Goal: Information Seeking & Learning: Learn about a topic

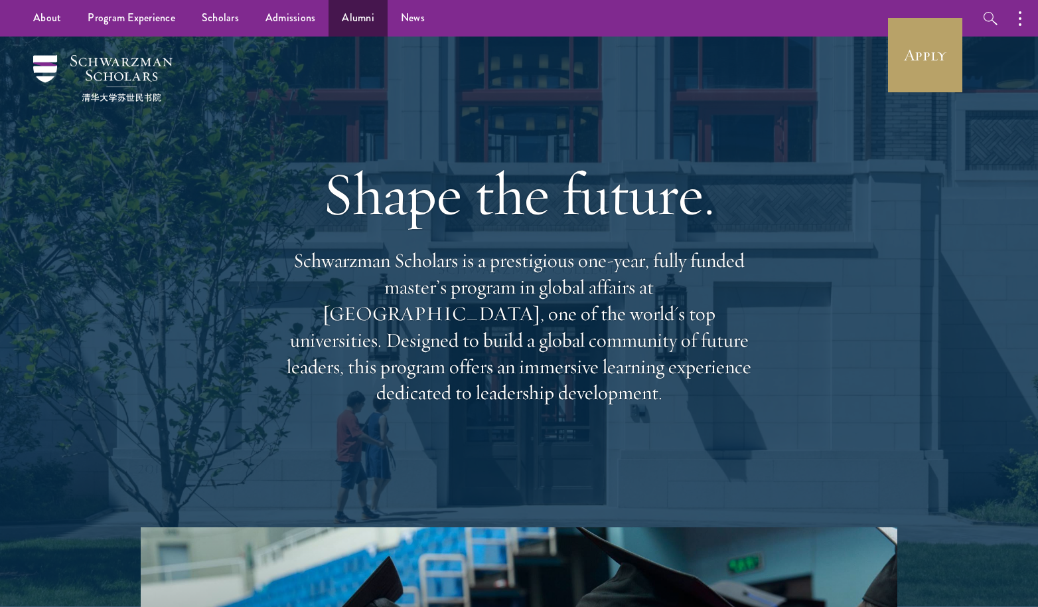
click at [361, 13] on link "Alumni" at bounding box center [357, 18] width 59 height 36
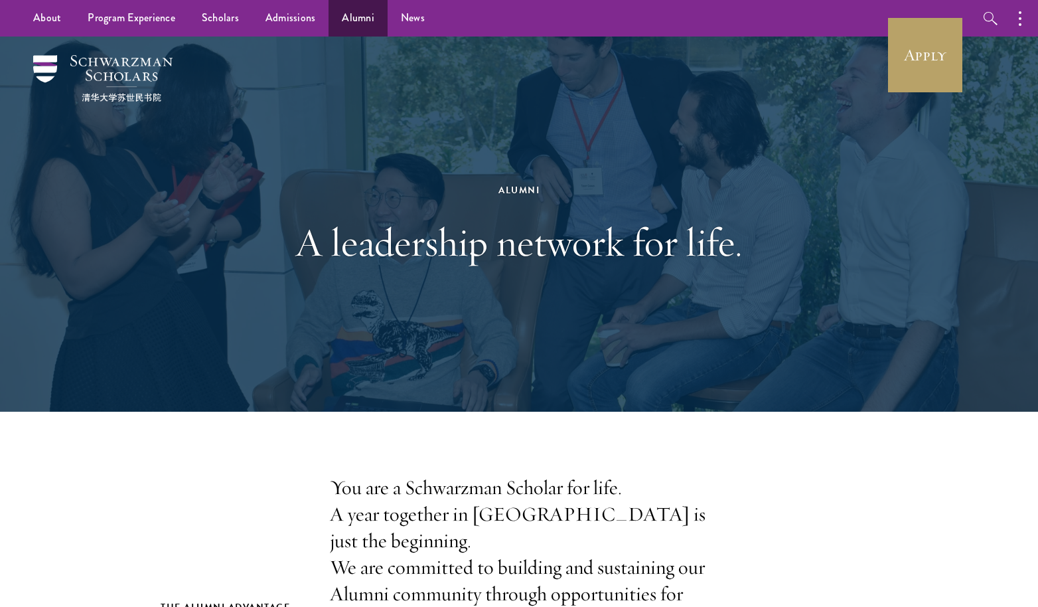
click at [363, 23] on link "Alumni" at bounding box center [357, 18] width 59 height 36
click at [218, 18] on link "Scholars" at bounding box center [220, 18] width 64 height 36
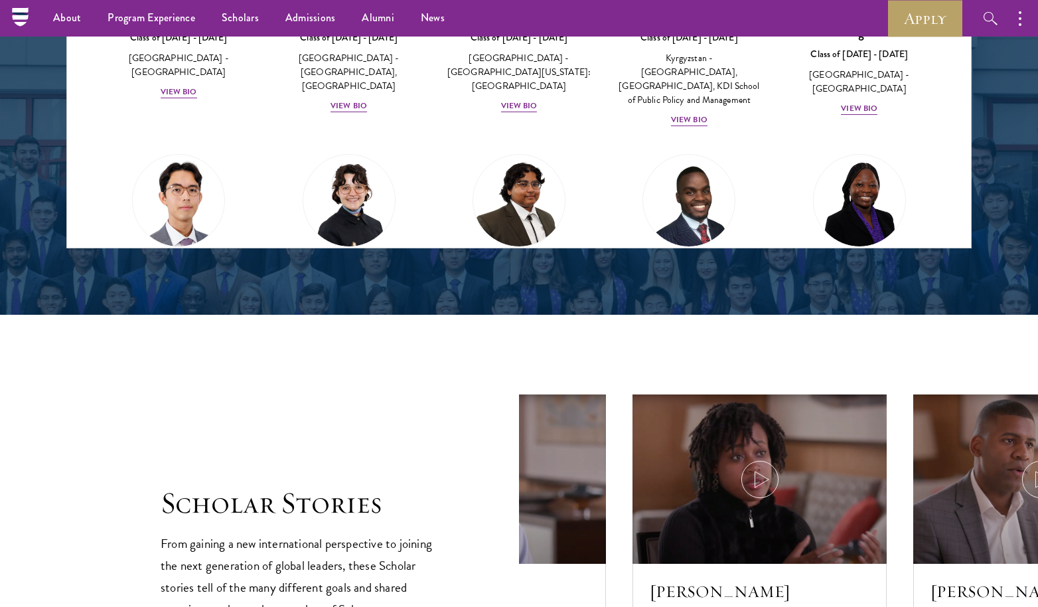
scroll to position [1700, 0]
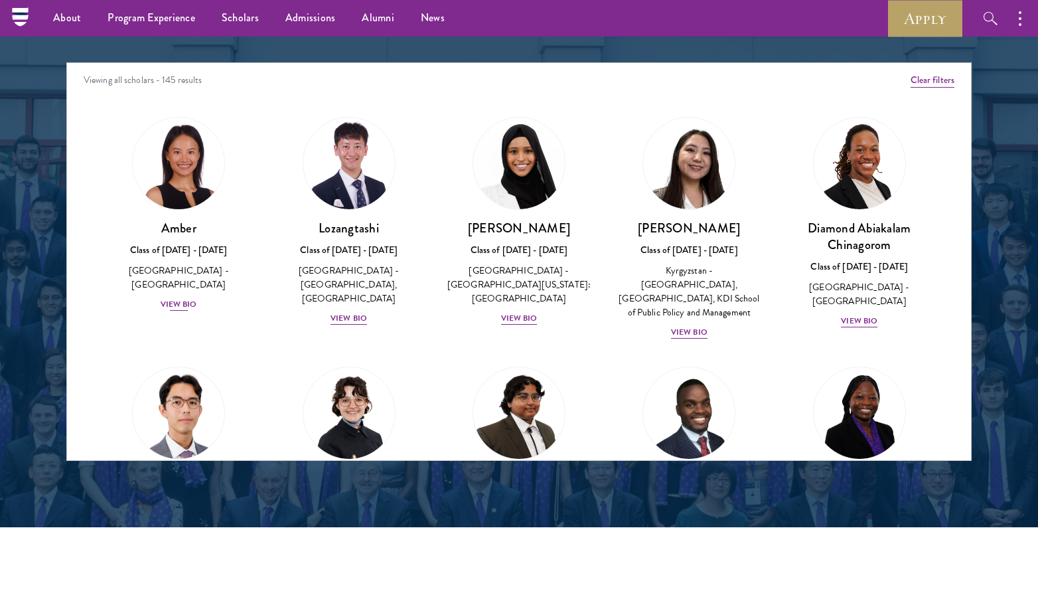
click at [175, 298] on div "View Bio" at bounding box center [179, 304] width 36 height 13
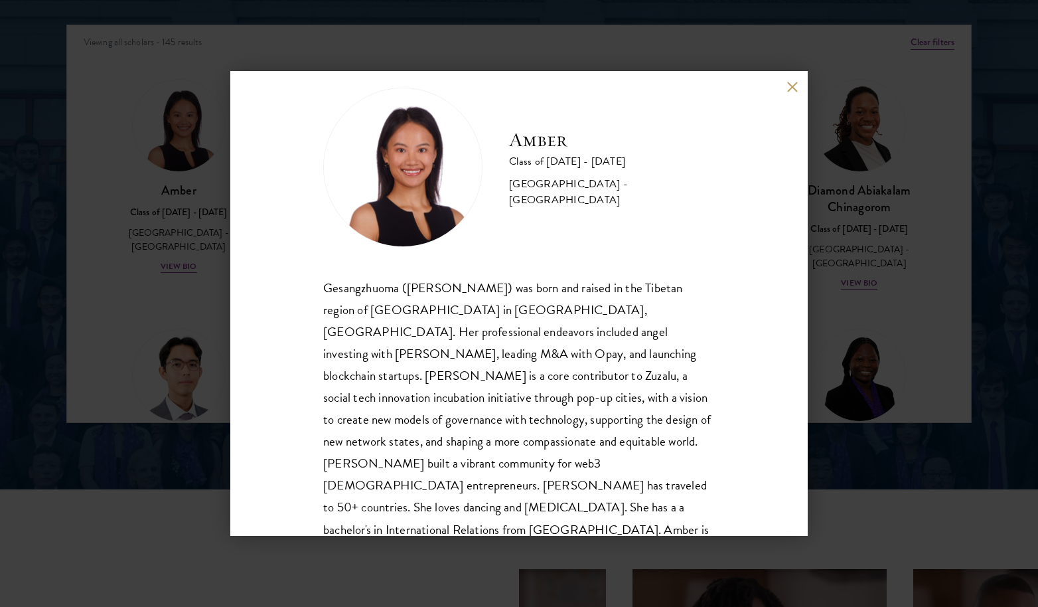
scroll to position [1805, 0]
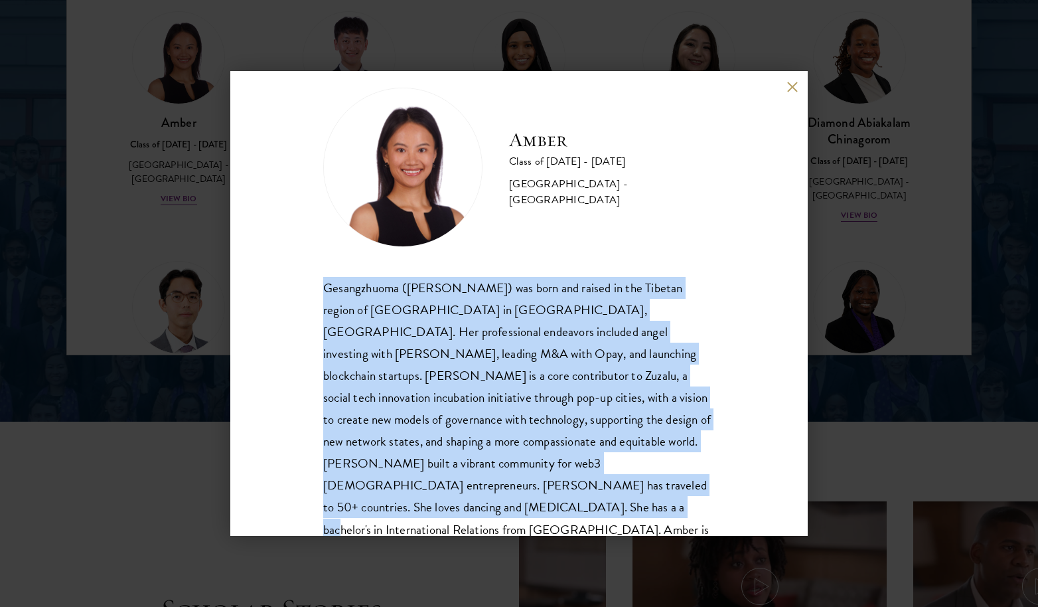
drag, startPoint x: 551, startPoint y: 494, endPoint x: 300, endPoint y: 286, distance: 326.2
click at [300, 286] on div "Amber Class of 2025 - 2026 China - Peking University Gesangzhuoma (Amber) was b…" at bounding box center [518, 303] width 577 height 465
copy div "Gesangzhuoma (Amber) was born and raised in the Tibetan region of Shangri-La in…"
click at [883, 226] on div "Amber Class of 2025 - 2026 China - Peking University Gesangzhuoma (Amber) was b…" at bounding box center [519, 303] width 1038 height 607
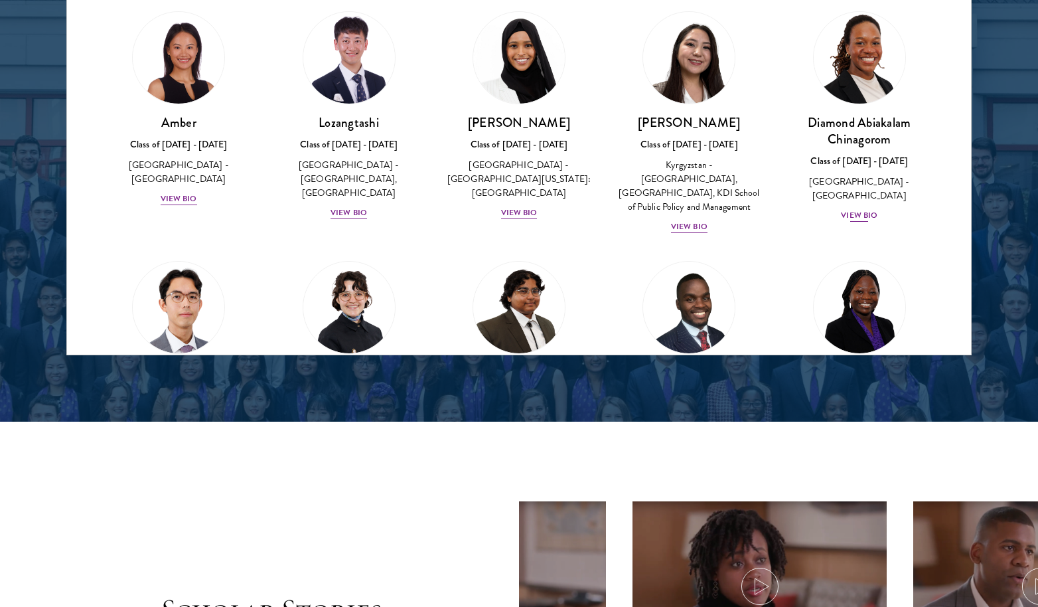
click at [857, 204] on div "Diamond Abiakalam Chinagorom Class of 2025 - 2026 Nigeria - Mount Holyoke Colle…" at bounding box center [859, 168] width 143 height 109
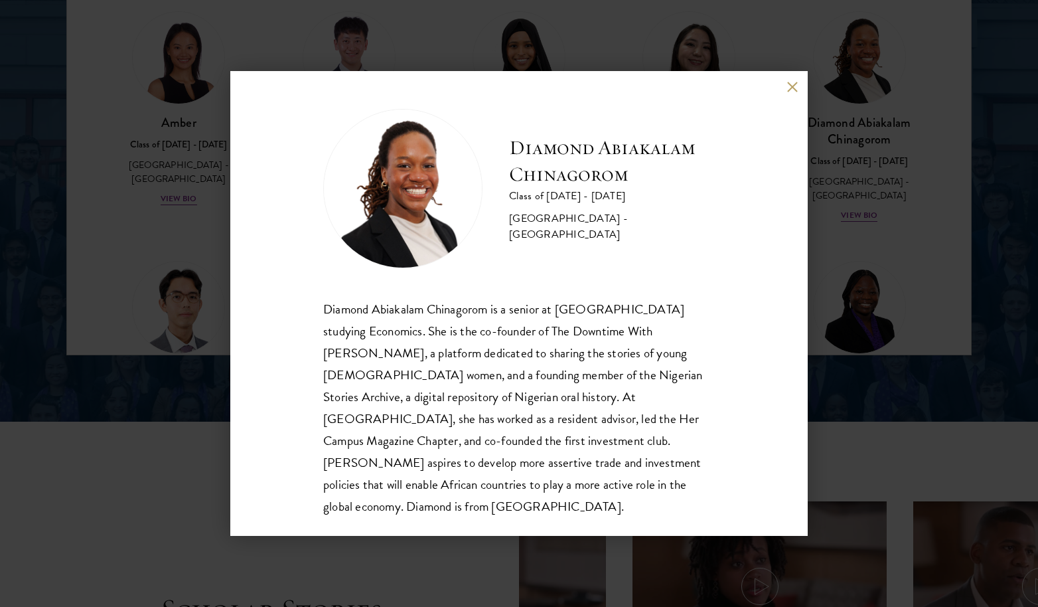
scroll to position [1, 0]
click at [873, 176] on div "Diamond Abiakalam Chinagorom Class of 2025 - 2026 Nigeria - Mount Holyoke Colle…" at bounding box center [519, 303] width 1038 height 607
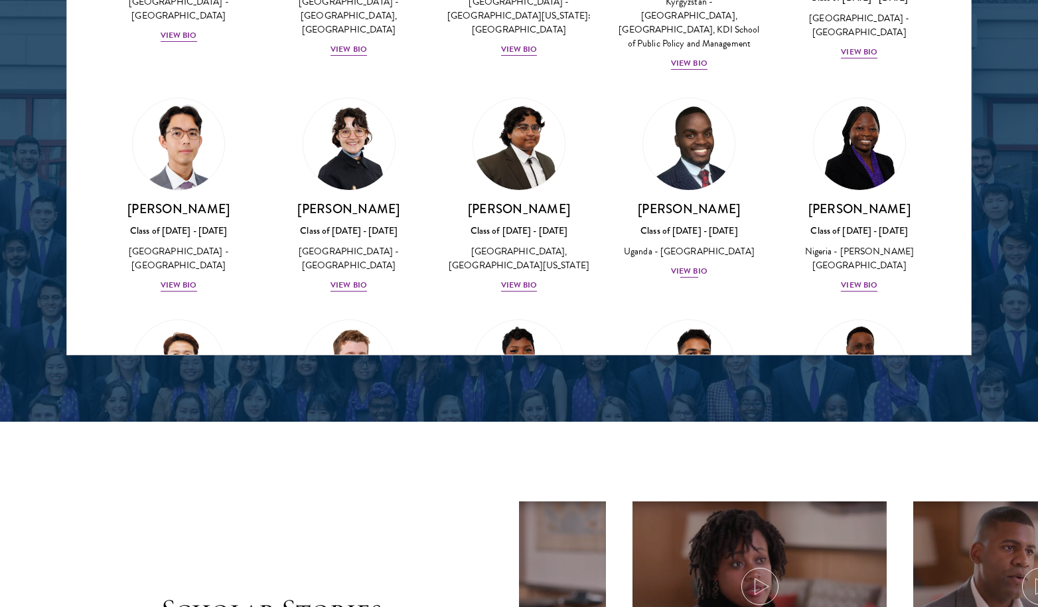
scroll to position [186, 0]
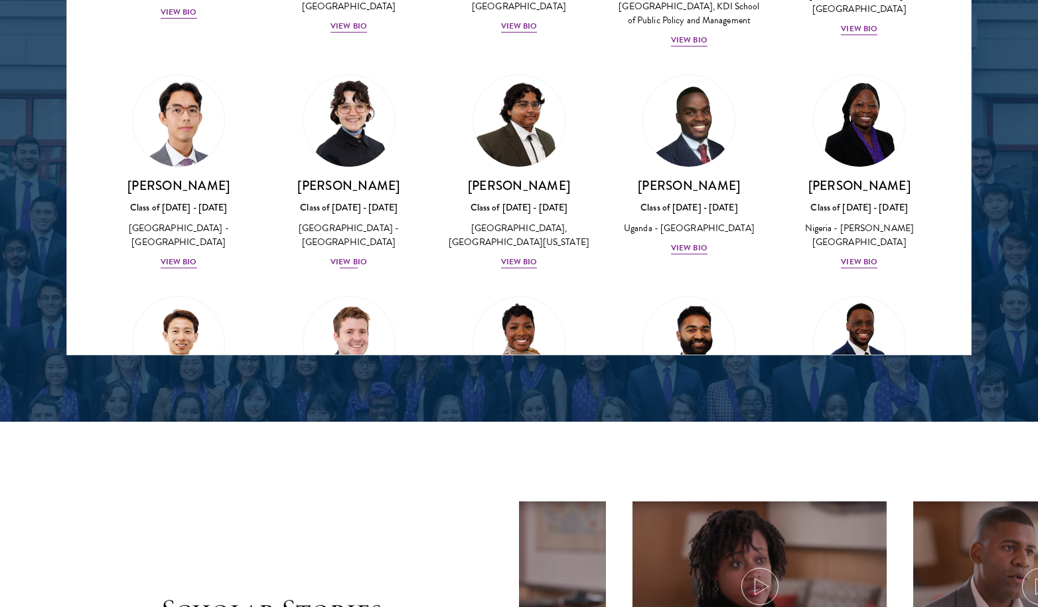
click at [342, 260] on div "View Bio" at bounding box center [348, 261] width 36 height 13
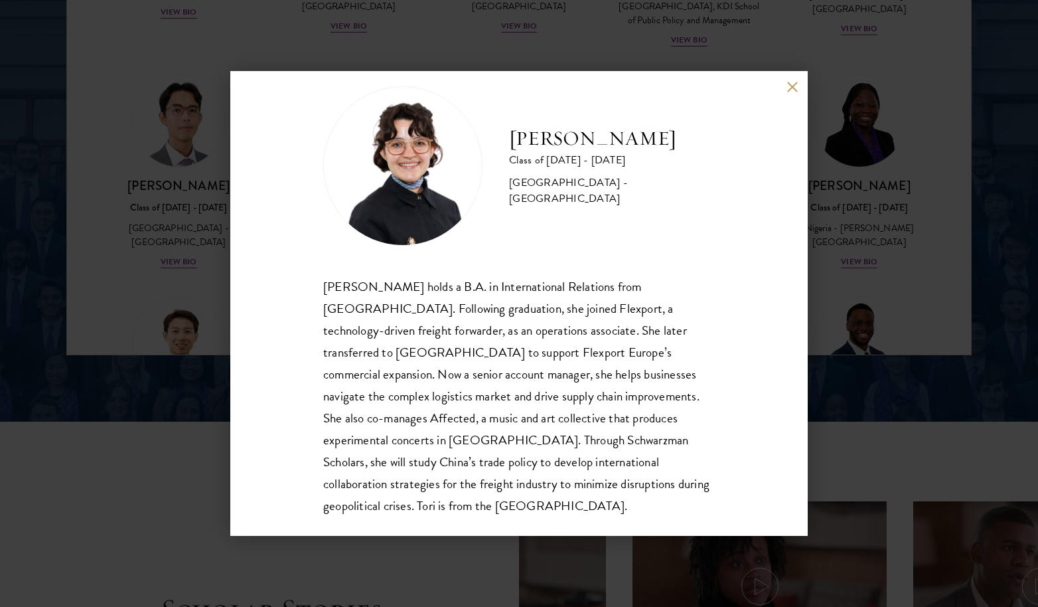
scroll to position [23, 0]
click at [851, 228] on div "Victoria Agostini Class of 2025 - 2026 United States of America - Pomona Colleg…" at bounding box center [519, 303] width 1038 height 607
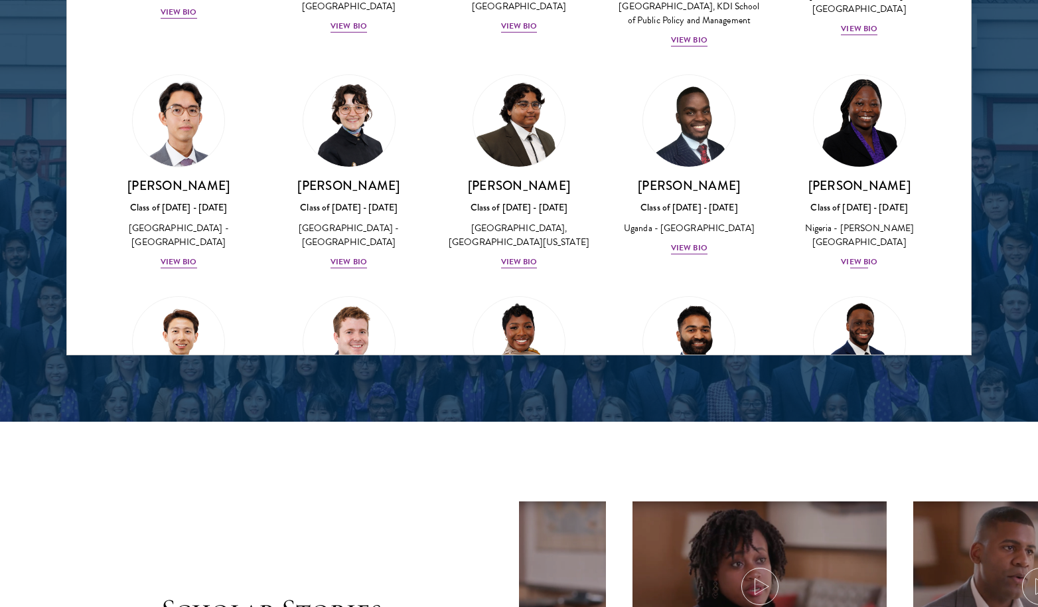
click at [851, 236] on div "Oluwadamilola Akintewe Class of 2025 - 2026 Nigeria - Adekunle Ajasin Universit…" at bounding box center [859, 223] width 143 height 92
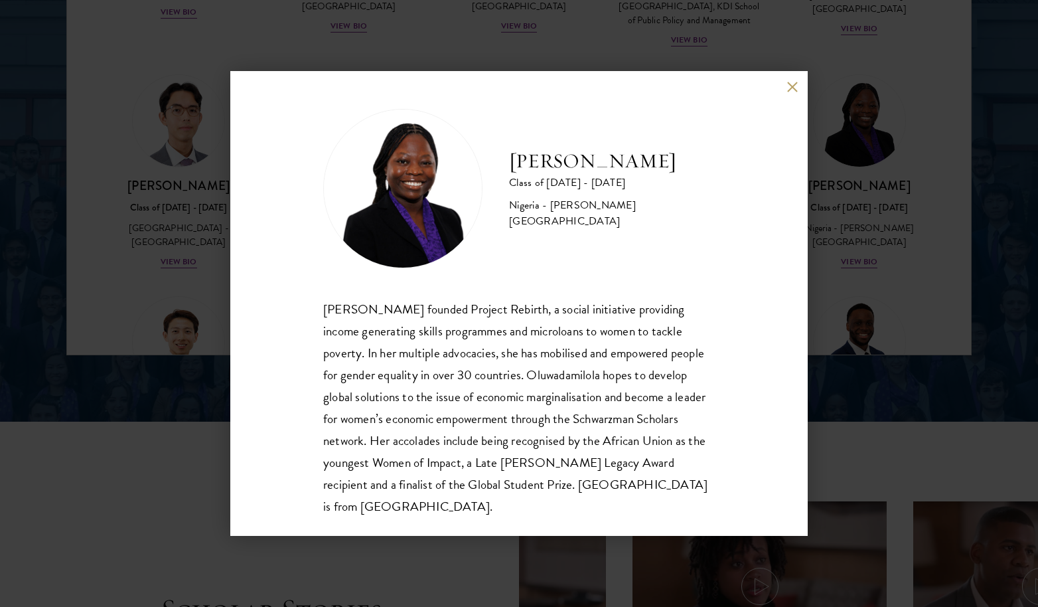
scroll to position [1, 0]
click at [889, 109] on div "Oluwadamilola Akintewe Class of 2025 - 2026 Nigeria - Adekunle Ajasin Universit…" at bounding box center [519, 303] width 1038 height 607
